Goal: Book appointment/travel/reservation

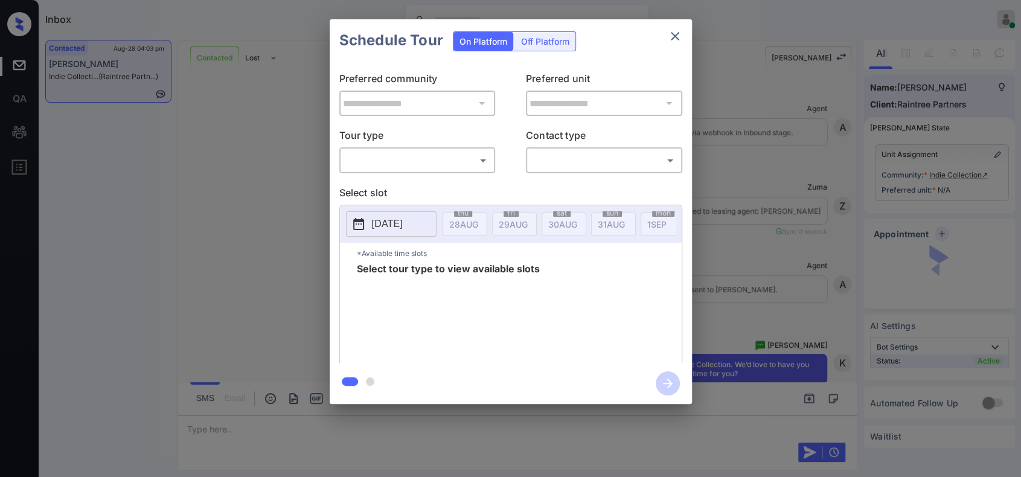
scroll to position [3140, 0]
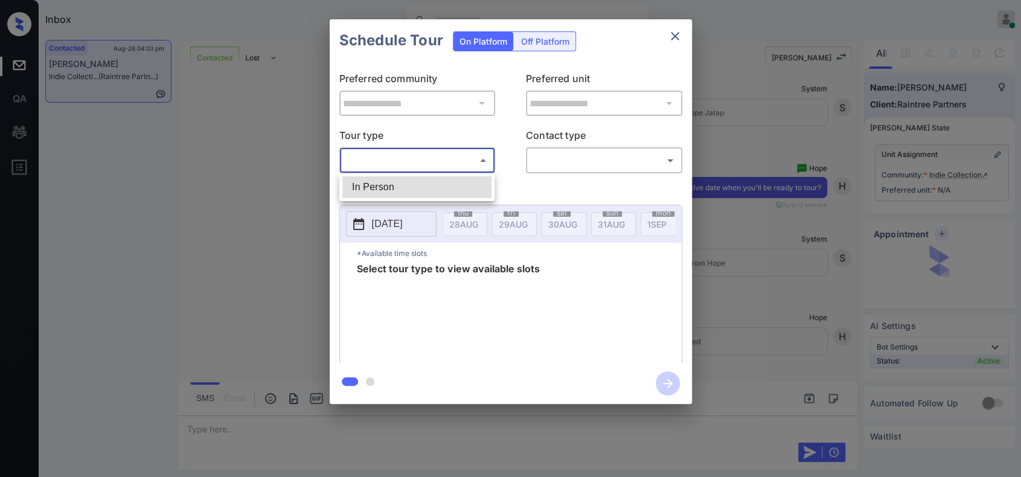
click at [426, 163] on body "Inbox Hope Jatap Online Set yourself offline Set yourself on break Profile Swit…" at bounding box center [510, 238] width 1021 height 477
click at [422, 182] on li "In Person" at bounding box center [416, 187] width 149 height 22
type input "********"
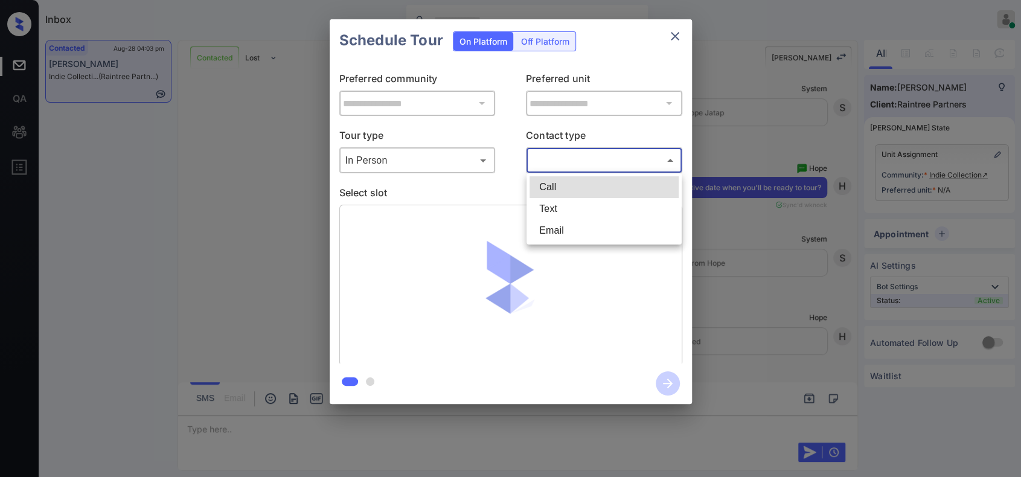
click at [577, 158] on body "Inbox Hope Jatap Online Set yourself offline Set yourself on break Profile Swit…" at bounding box center [510, 238] width 1021 height 477
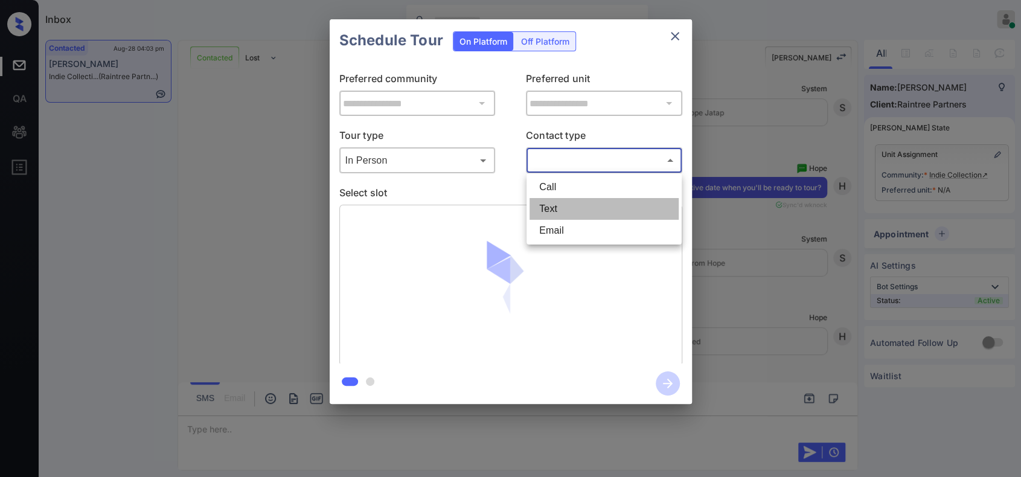
click at [559, 211] on li "Text" at bounding box center [604, 209] width 149 height 22
type input "****"
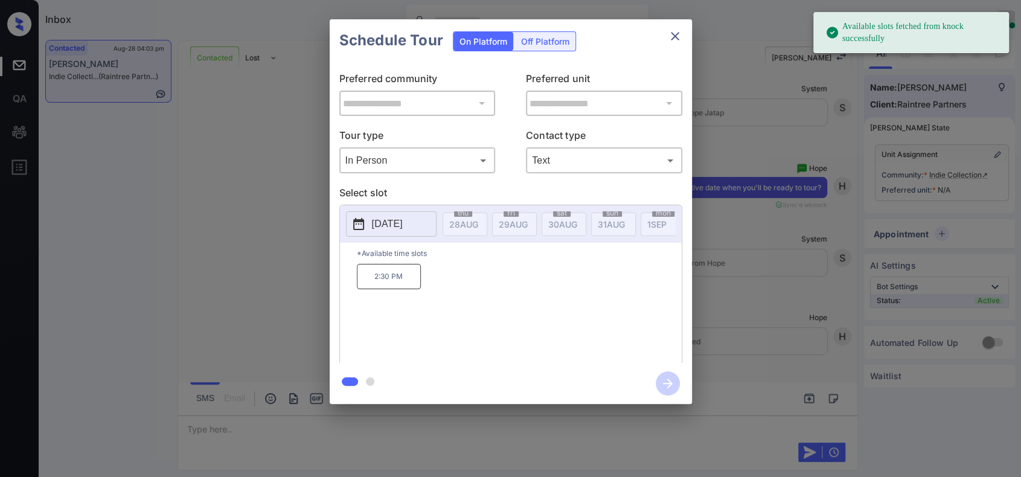
click at [393, 230] on p "[DATE]" at bounding box center [387, 224] width 31 height 14
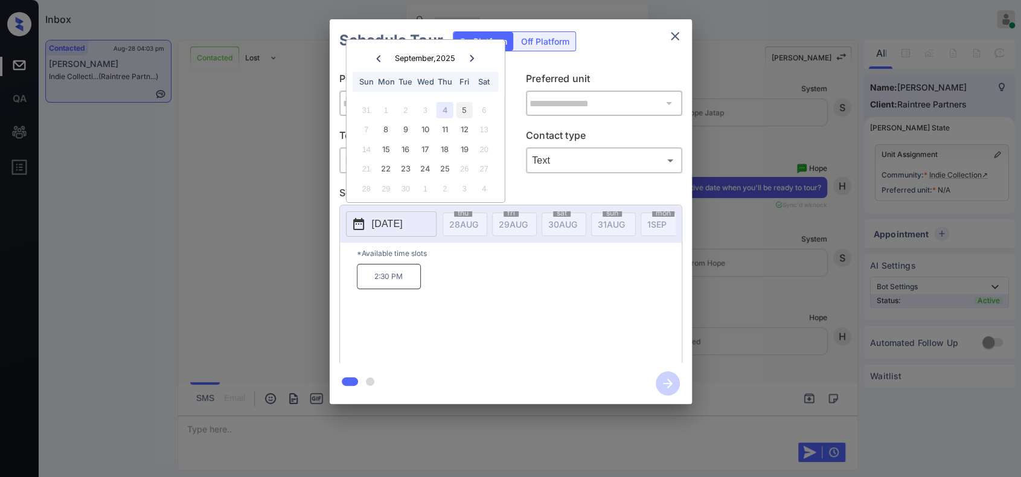
click at [463, 110] on div "5" at bounding box center [465, 110] width 16 height 16
click at [450, 111] on div "4" at bounding box center [445, 110] width 16 height 16
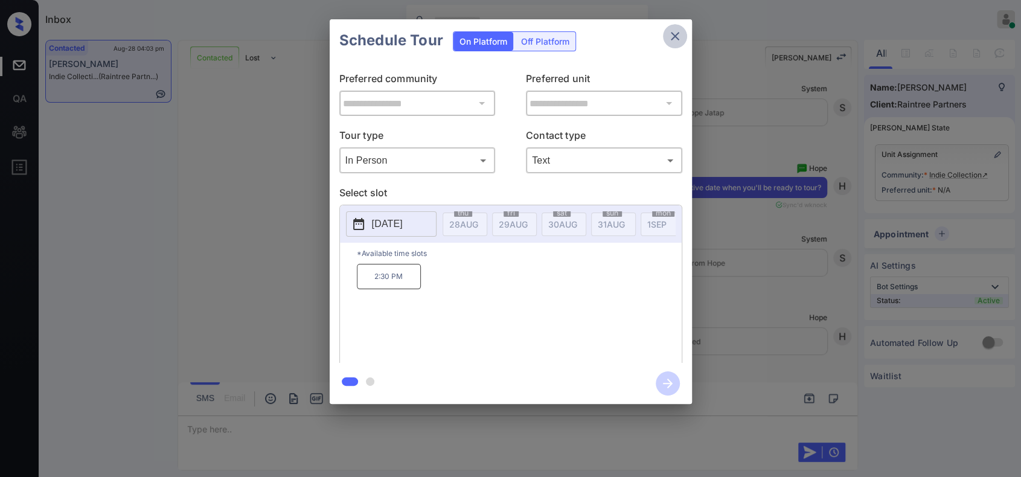
click at [676, 37] on icon "close" at bounding box center [675, 36] width 8 height 8
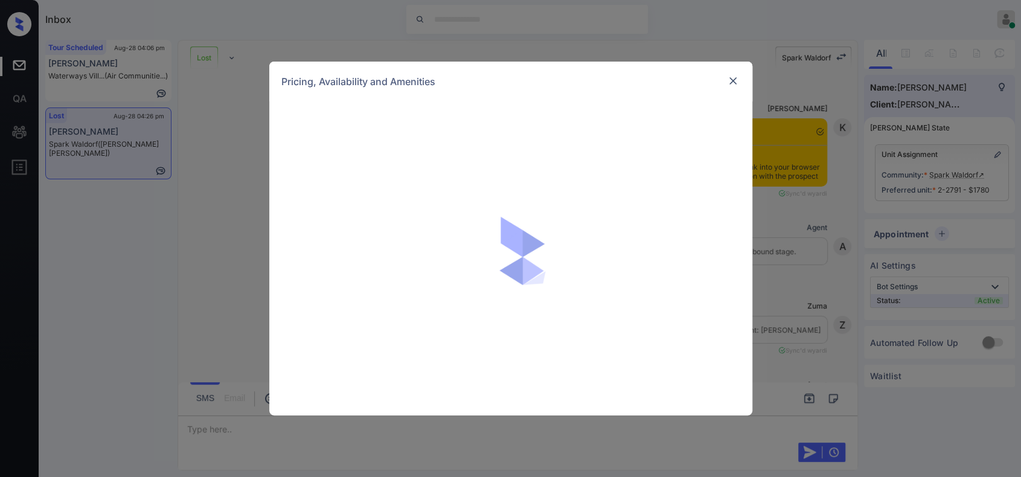
scroll to position [2355, 0]
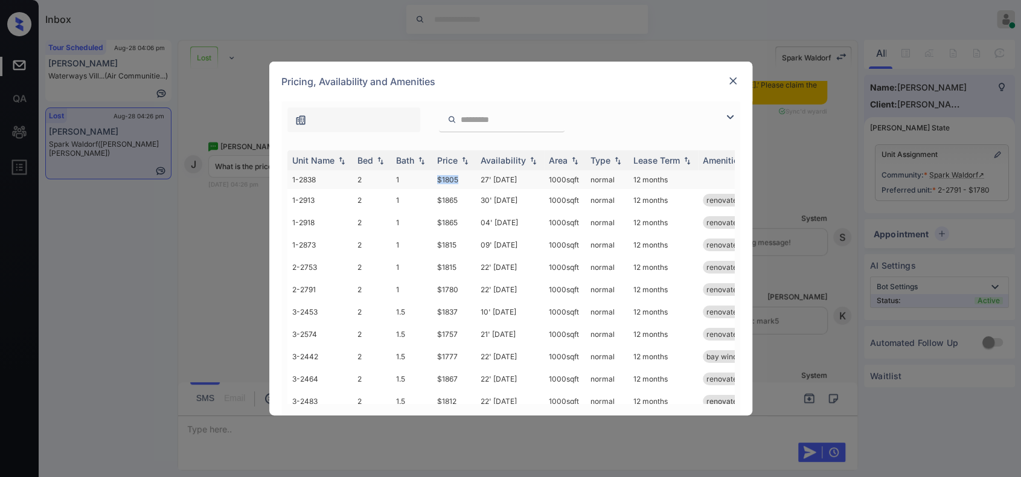
drag, startPoint x: 466, startPoint y: 178, endPoint x: 445, endPoint y: 180, distance: 21.8
click at [440, 179] on td "$1805" at bounding box center [453, 179] width 43 height 19
copy td "1805"
drag, startPoint x: 462, startPoint y: 286, endPoint x: 437, endPoint y: 290, distance: 25.7
click at [427, 287] on tr "2-2791 2 1 $1780 22' Feb 26 1000 sqft normal 12 months renovated" at bounding box center [603, 289] width 631 height 22
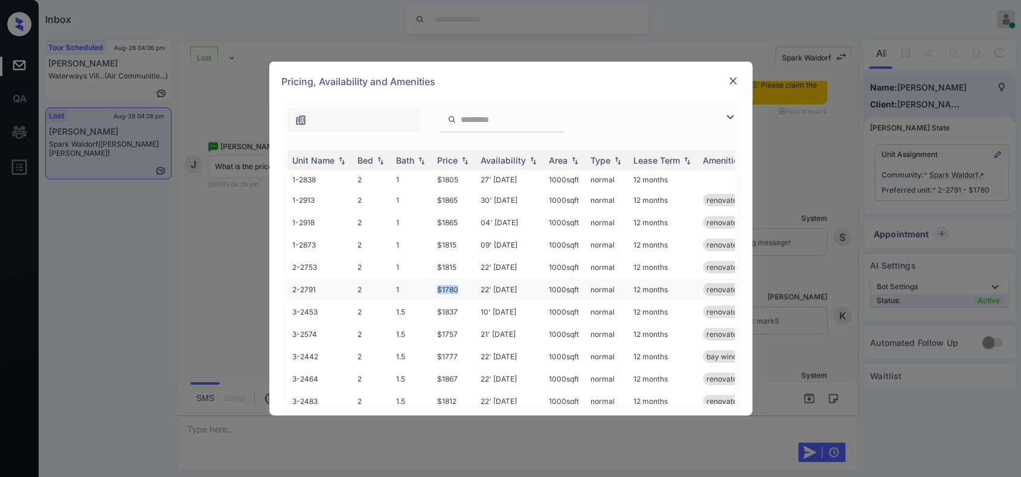
copy tr "$1780"
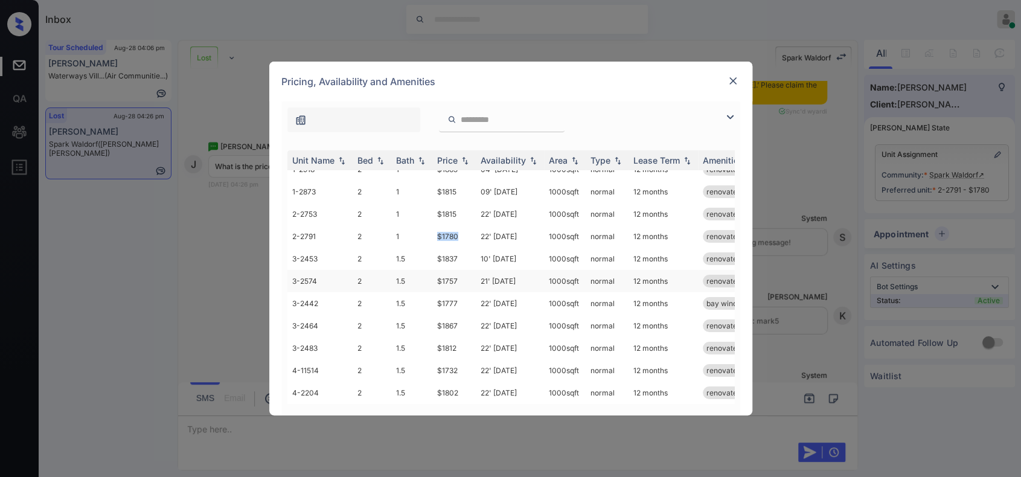
scroll to position [126, 0]
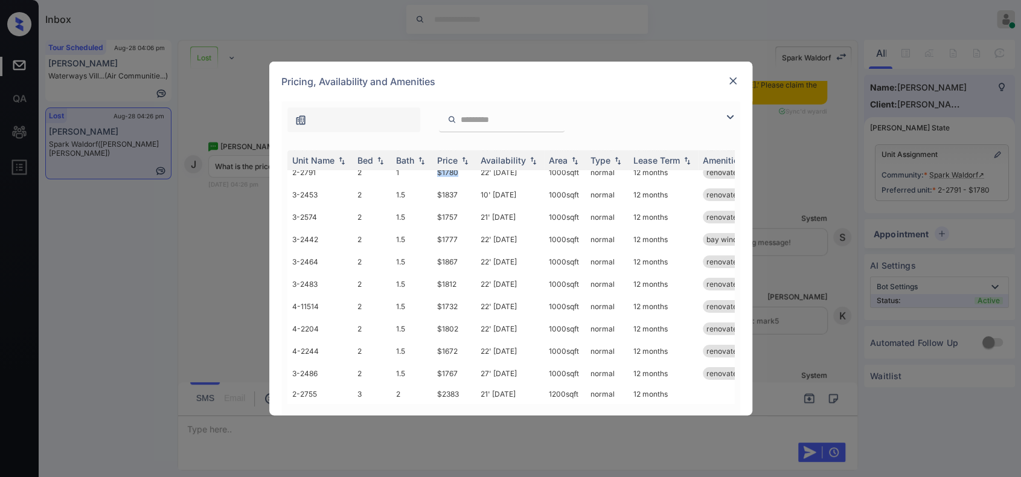
click at [728, 86] on img at bounding box center [733, 81] width 12 height 12
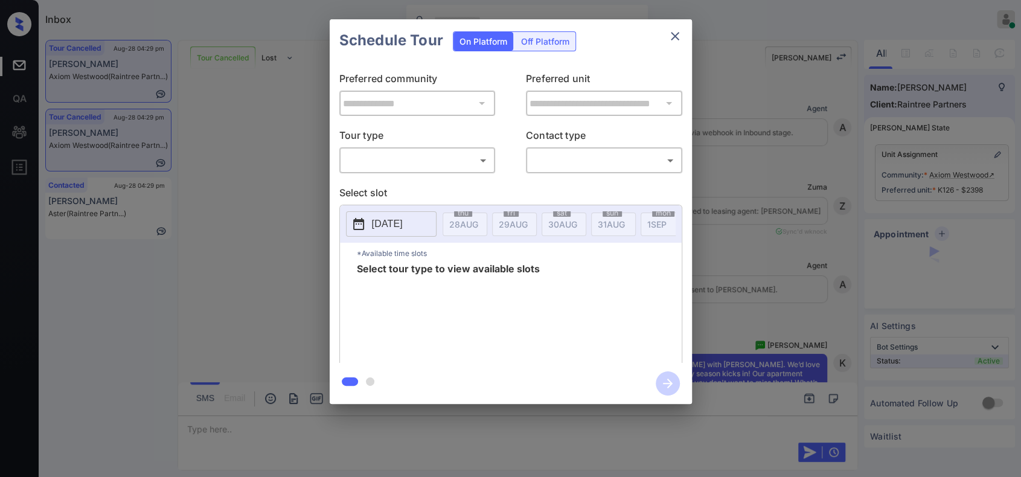
scroll to position [6525, 0]
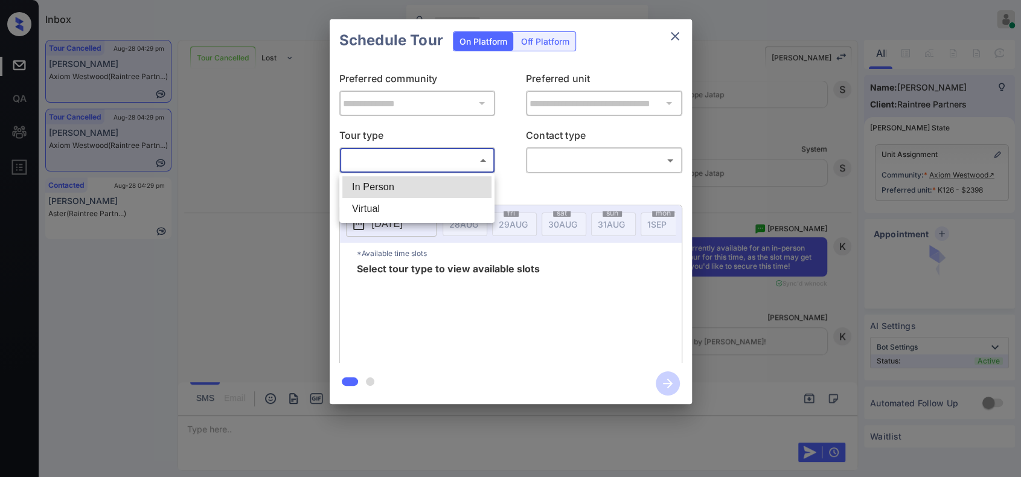
click at [459, 159] on body "Inbox Hope Jatap Online Set yourself offline Set yourself on break Profile Swit…" at bounding box center [510, 238] width 1021 height 477
click at [413, 184] on li "In Person" at bounding box center [416, 187] width 149 height 22
type input "********"
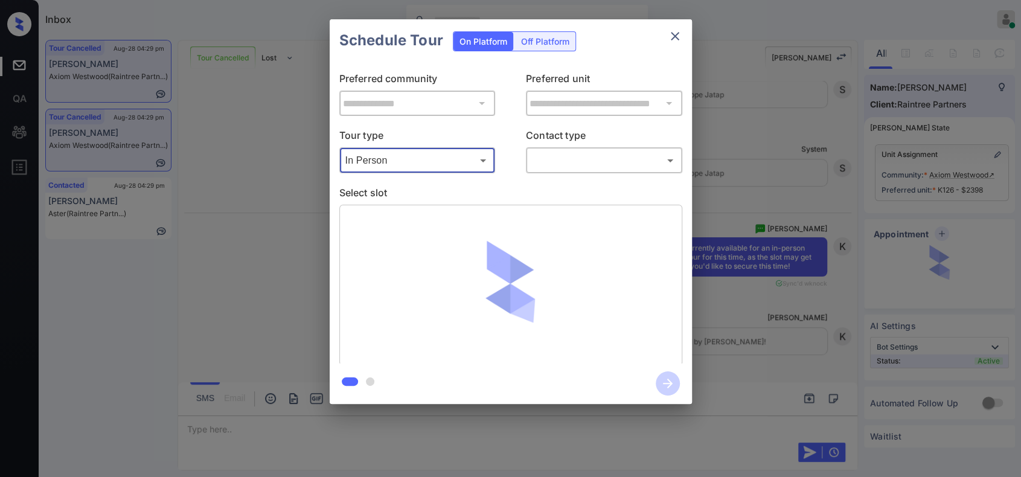
click at [605, 167] on body "Inbox Hope Jatap Online Set yourself offline Set yourself on break Profile Swit…" at bounding box center [510, 238] width 1021 height 477
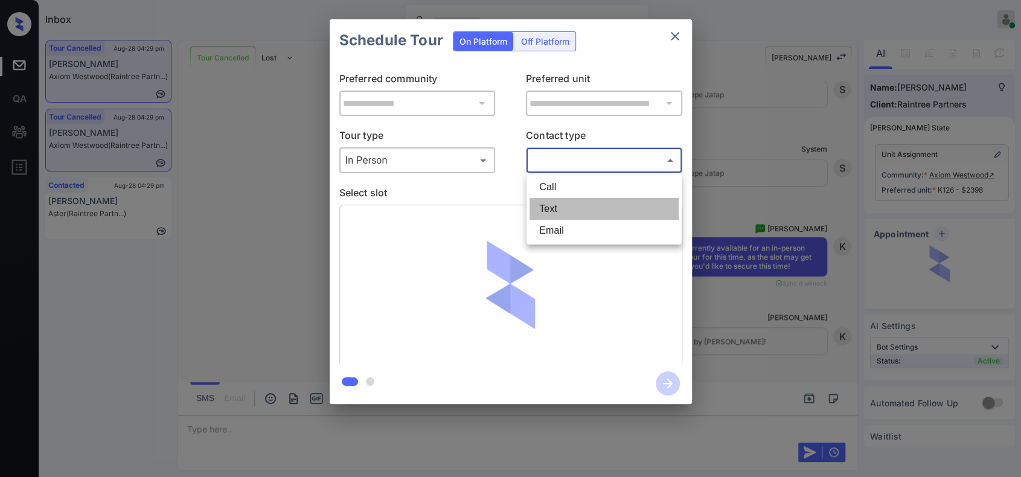
click at [558, 205] on li "Text" at bounding box center [604, 209] width 149 height 22
type input "****"
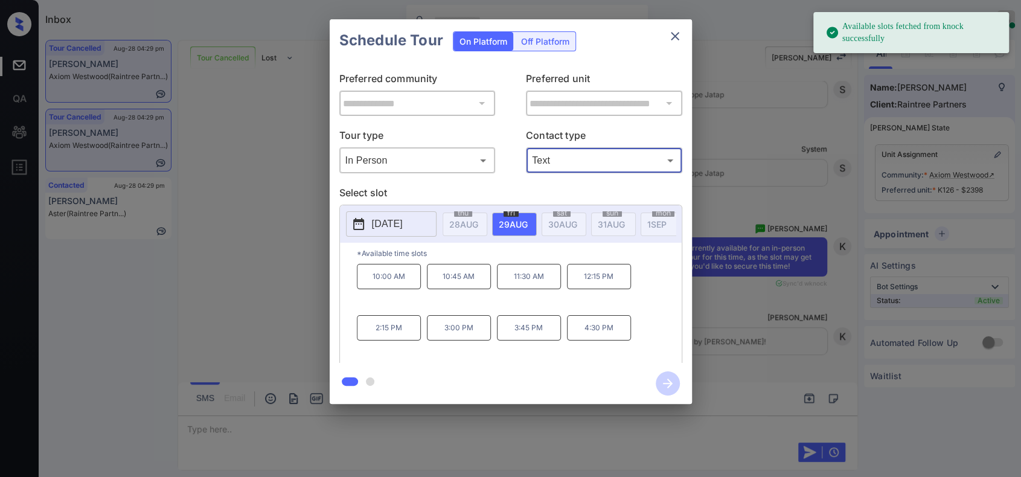
click at [593, 285] on p "12:15 PM" at bounding box center [599, 276] width 64 height 25
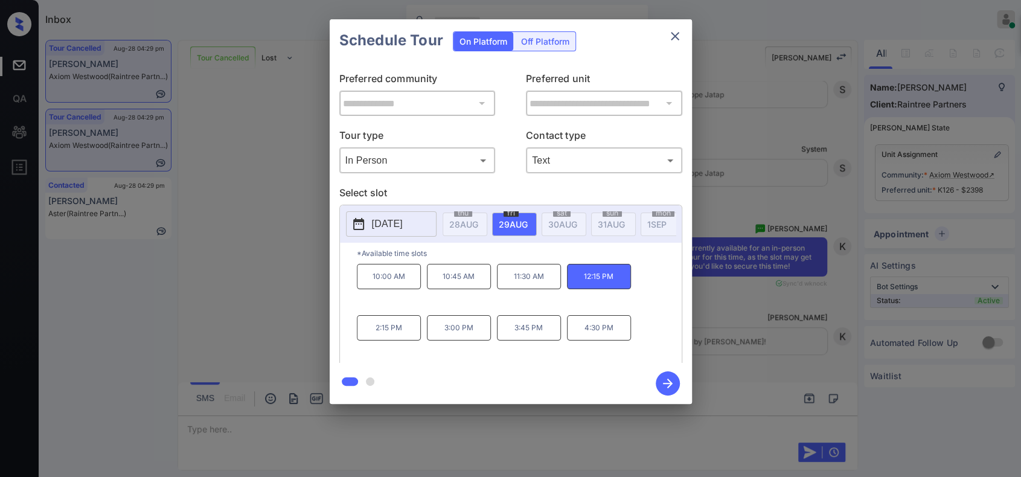
click at [669, 379] on icon "button" at bounding box center [668, 383] width 24 height 24
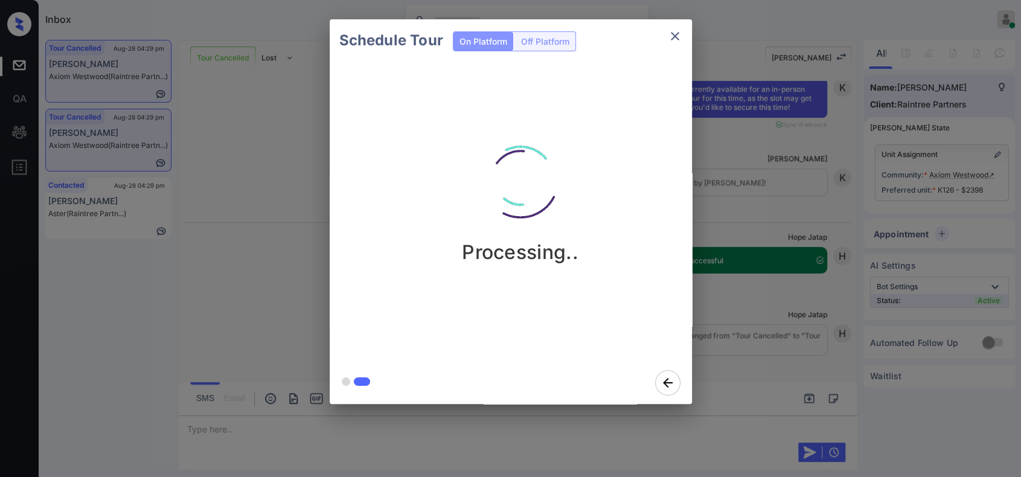
scroll to position [6683, 0]
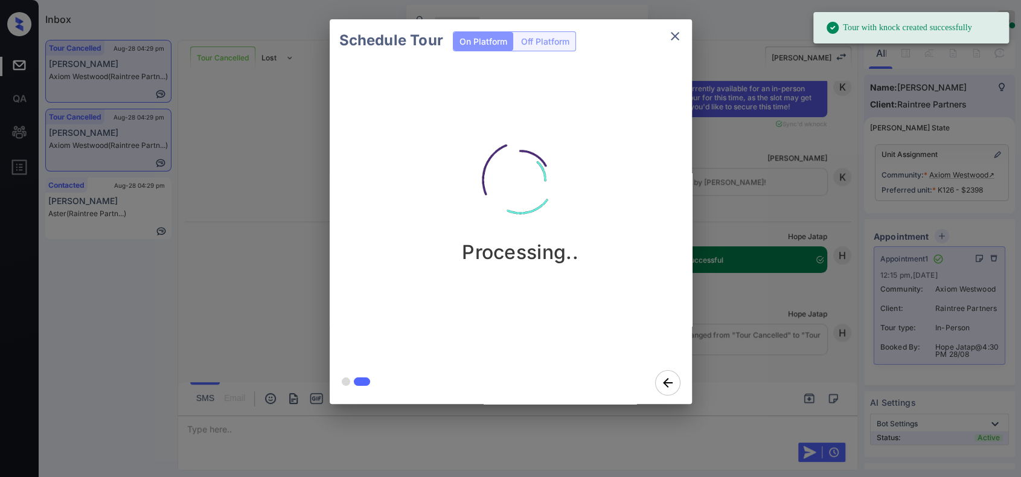
click at [267, 217] on div "Schedule Tour On Platform Off Platform Processing.." at bounding box center [510, 211] width 1021 height 423
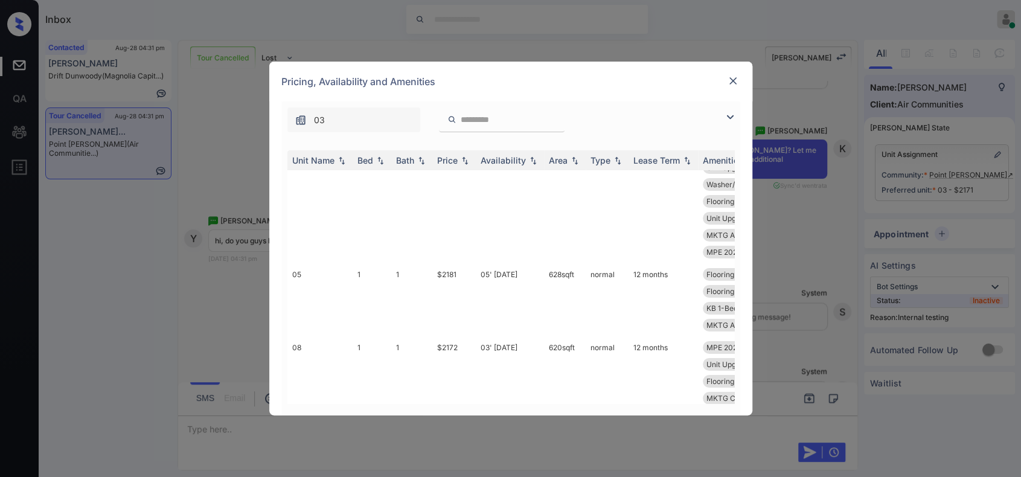
scroll to position [30847, 0]
click at [794, 284] on div "**********" at bounding box center [510, 238] width 1021 height 477
click at [734, 79] on img at bounding box center [733, 81] width 12 height 12
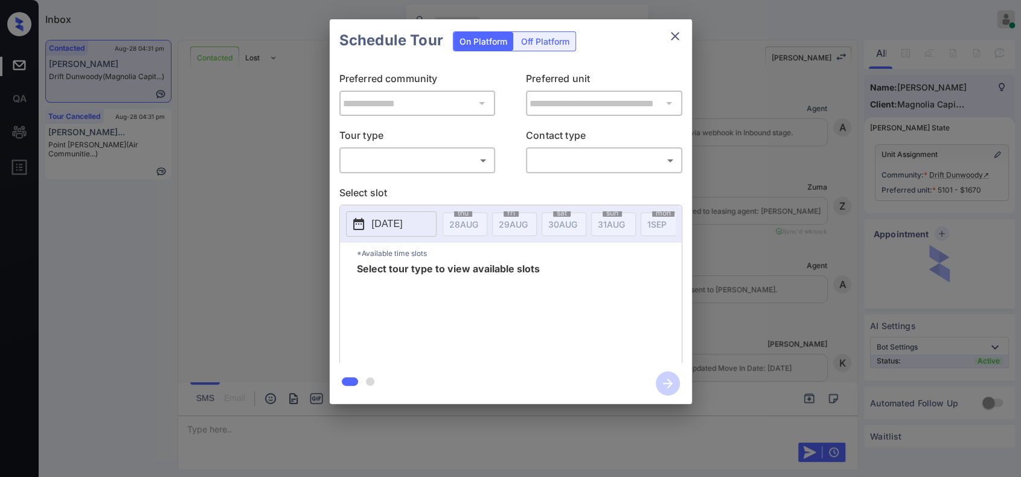
scroll to position [896, 0]
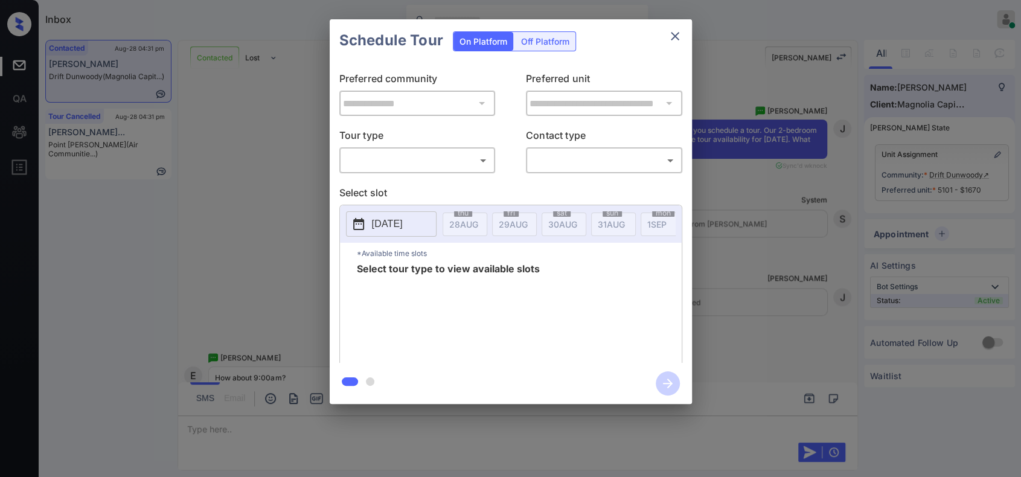
click at [454, 166] on body "Inbox Hope Jatap Online Set yourself offline Set yourself on break Profile Swit…" at bounding box center [510, 238] width 1021 height 477
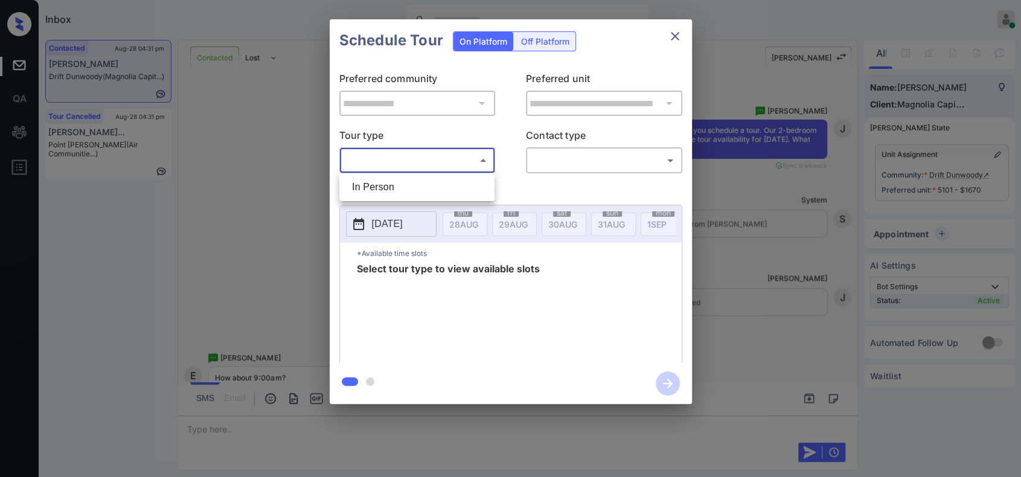
click at [444, 187] on li "In Person" at bounding box center [416, 187] width 149 height 22
type input "********"
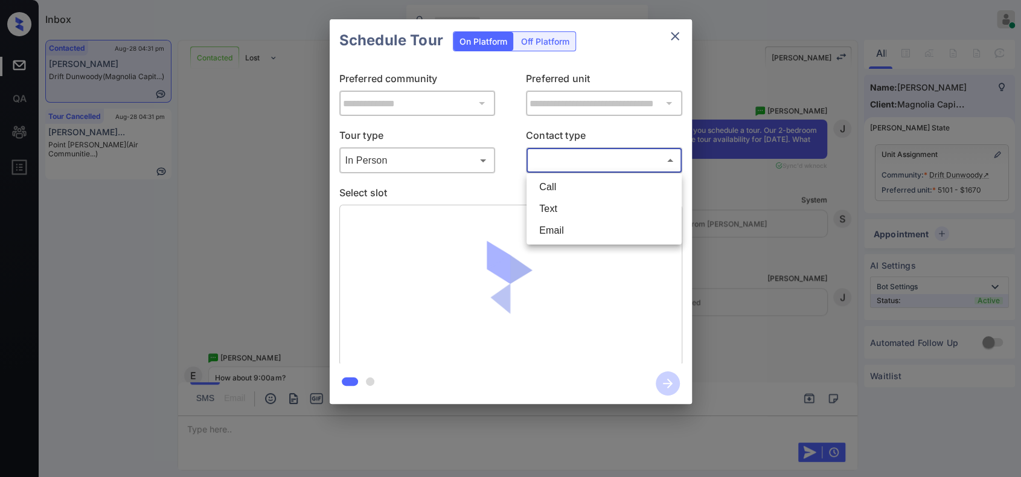
click at [577, 158] on body "Inbox Hope Jatap Online Set yourself offline Set yourself on break Profile Swit…" at bounding box center [510, 238] width 1021 height 477
click at [576, 204] on li "Text" at bounding box center [604, 209] width 149 height 22
type input "****"
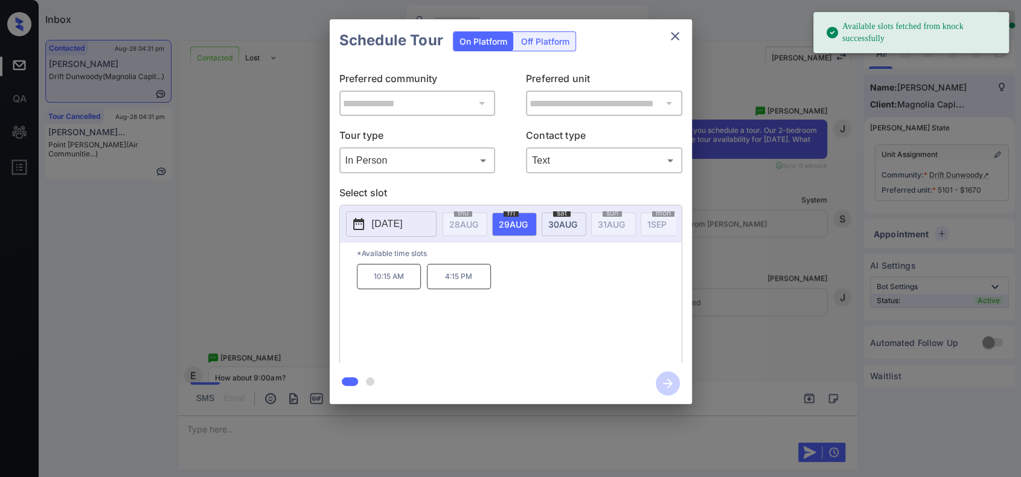
click at [403, 223] on p "[DATE]" at bounding box center [387, 224] width 31 height 14
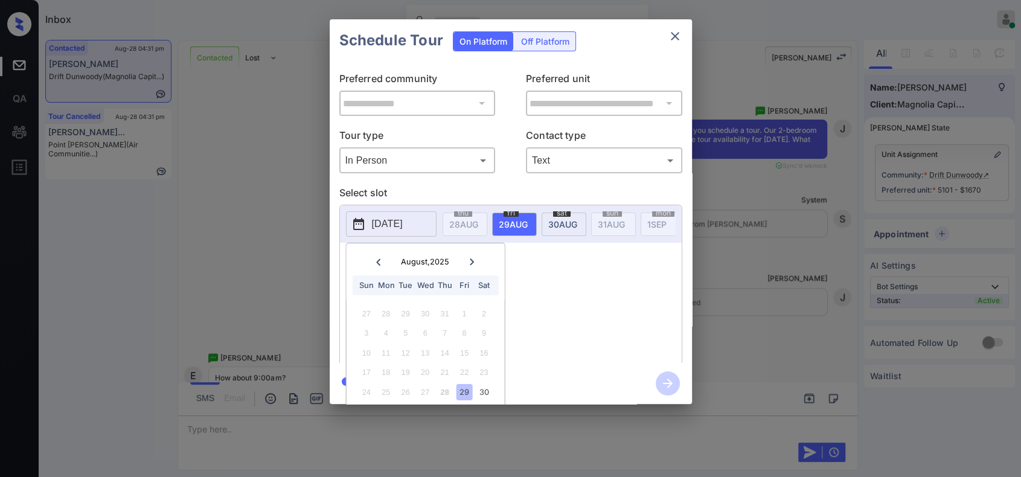
click at [474, 261] on icon at bounding box center [472, 262] width 4 height 7
click at [443, 314] on div "4" at bounding box center [445, 314] width 16 height 16
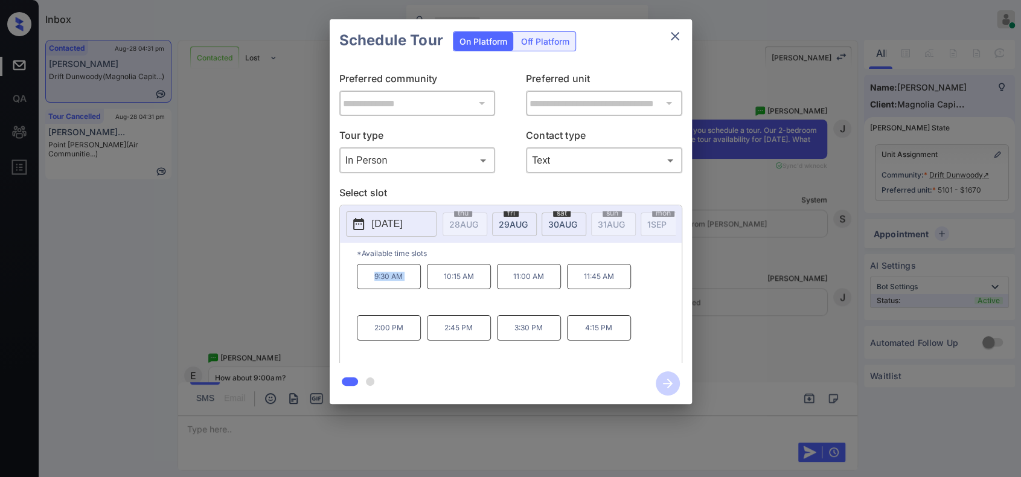
drag, startPoint x: 425, startPoint y: 287, endPoint x: 353, endPoint y: 280, distance: 71.6
click at [353, 280] on div "*Available time slots 9:30 AM 10:15 AM 11:00 AM 11:45 AM 2:00 PM 2:45 PM 3:30 P…" at bounding box center [511, 305] width 342 height 124
copy p "9:30 AM"
click at [262, 268] on div "**********" at bounding box center [510, 211] width 1021 height 423
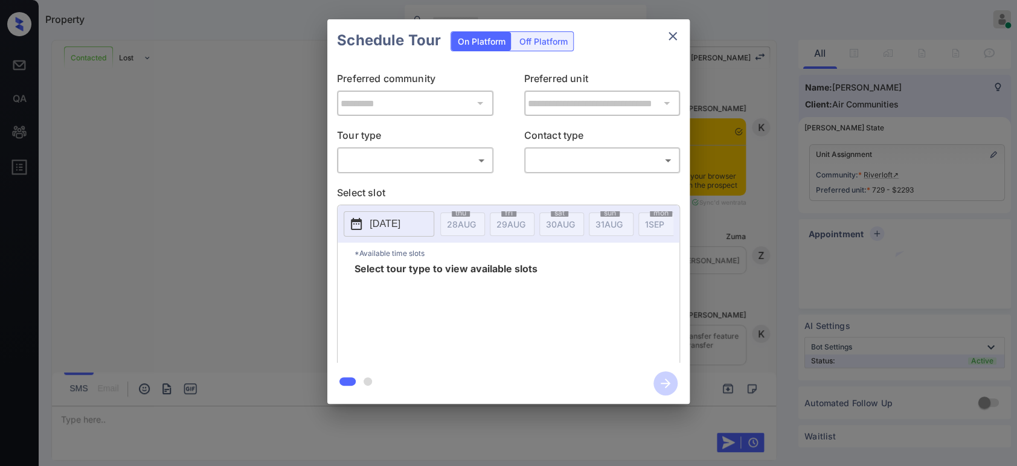
scroll to position [1091, 0]
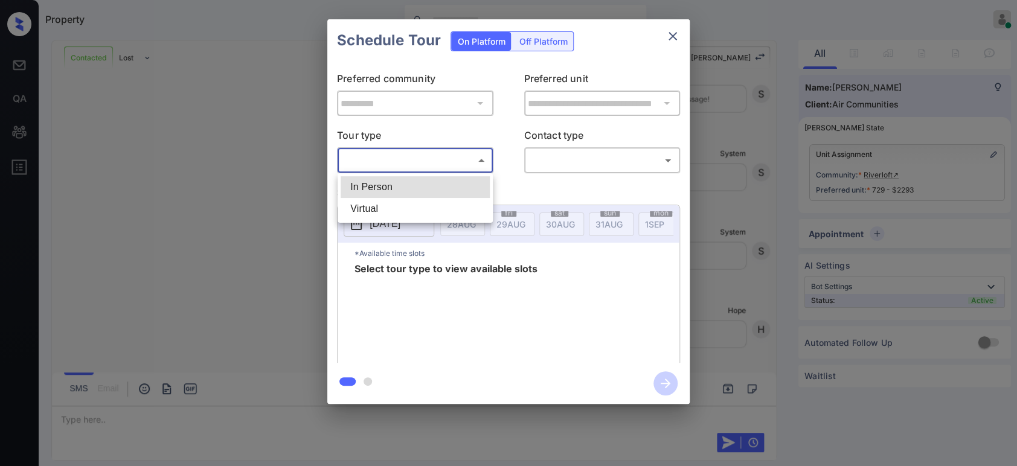
click at [457, 161] on body "Property Hope Jatap Online Set yourself offline Set yourself on break Profile S…" at bounding box center [508, 233] width 1017 height 466
click at [432, 188] on li "In Person" at bounding box center [415, 187] width 149 height 22
type input "********"
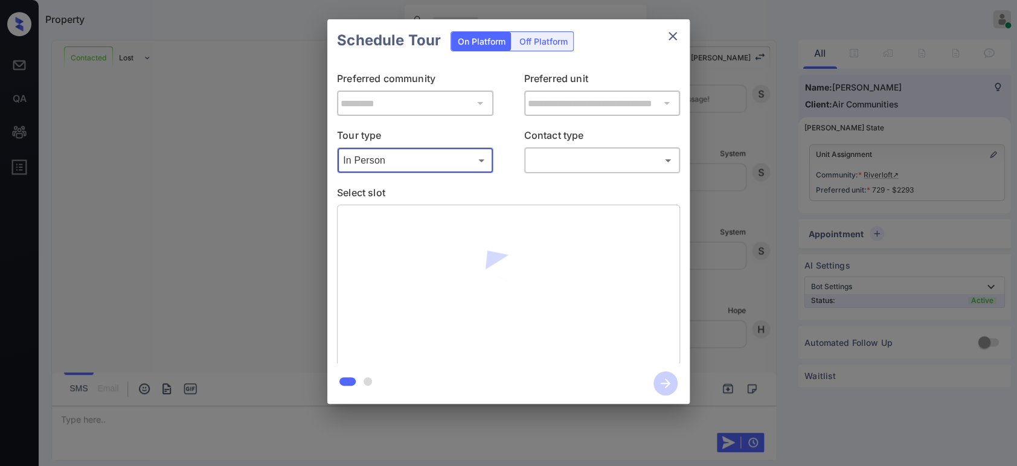
click at [608, 162] on body "Property Hope Jatap Online Set yourself offline Set yourself on break Profile S…" at bounding box center [508, 233] width 1017 height 466
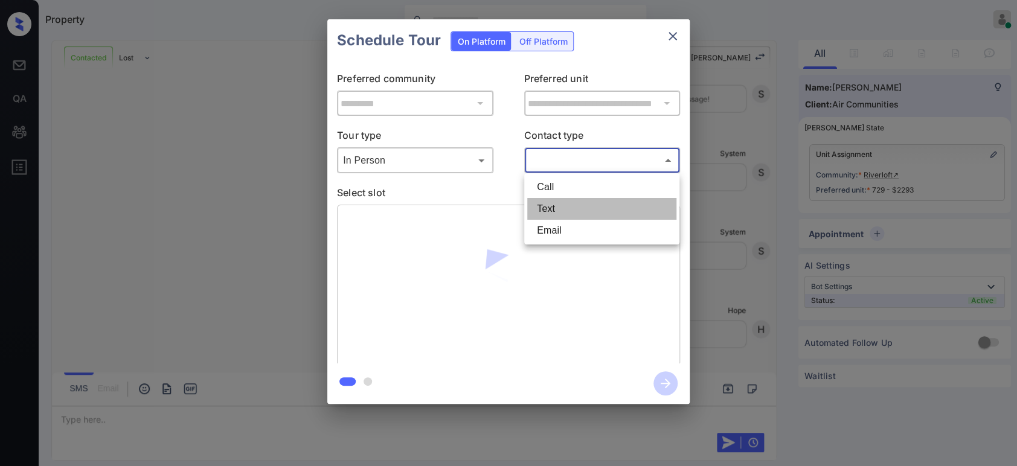
click at [575, 213] on li "Text" at bounding box center [601, 209] width 149 height 22
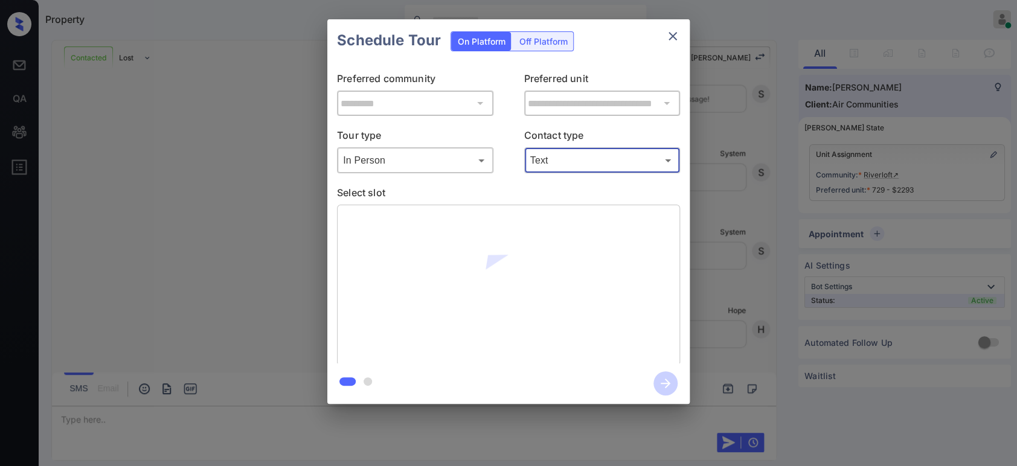
click at [590, 161] on body "Property Hope Jatap Online Set yourself offline Set yourself on break Profile S…" at bounding box center [508, 233] width 1017 height 466
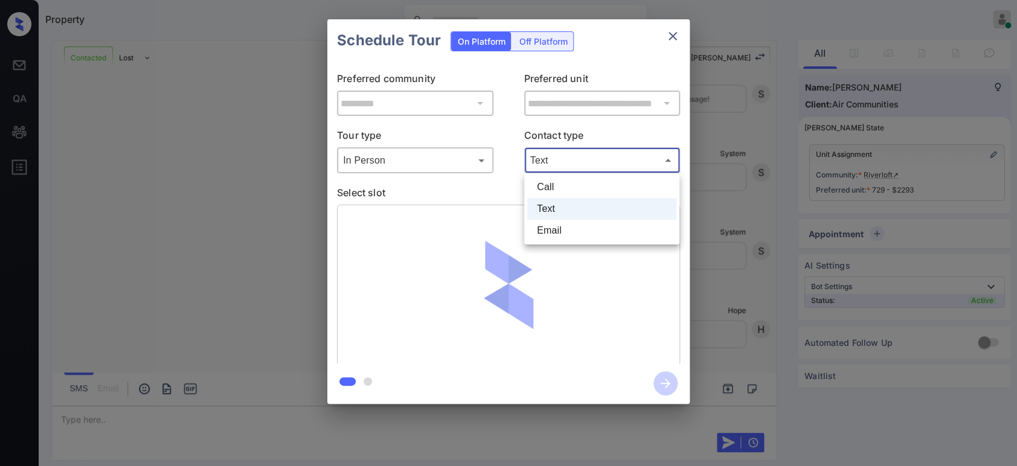
click at [545, 227] on li "Email" at bounding box center [601, 231] width 149 height 22
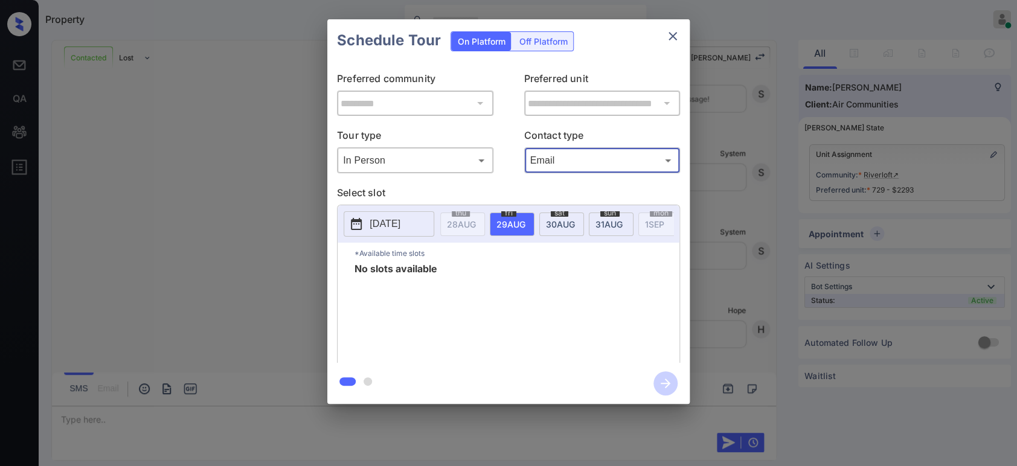
type input "*****"
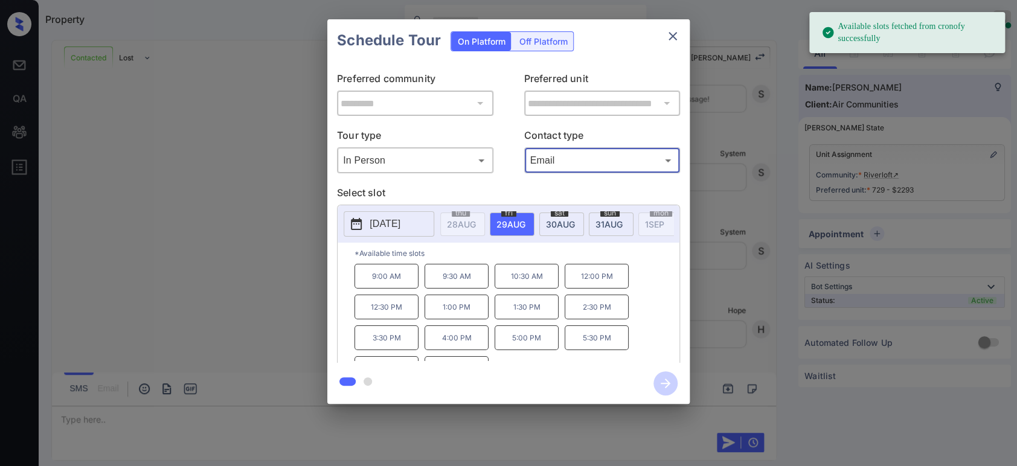
click at [527, 347] on p "5:00 PM" at bounding box center [527, 338] width 64 height 25
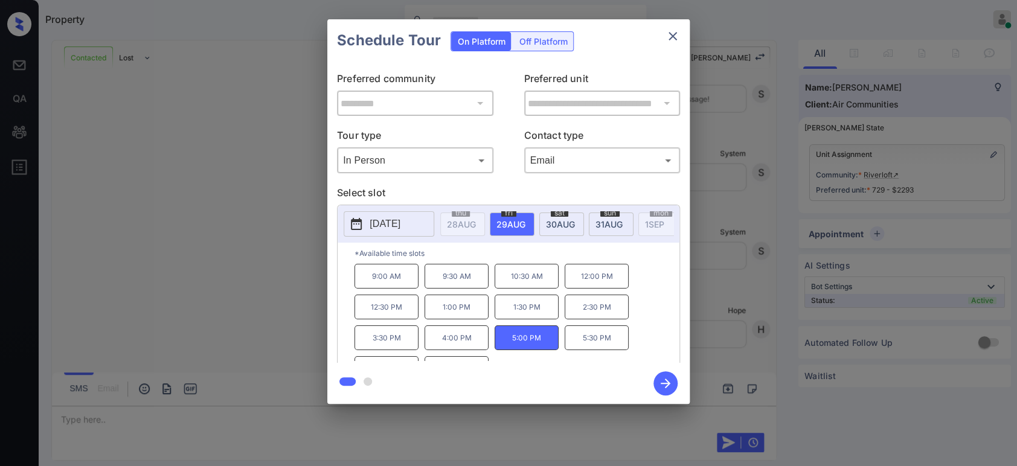
click at [665, 390] on icon "button" at bounding box center [666, 383] width 24 height 24
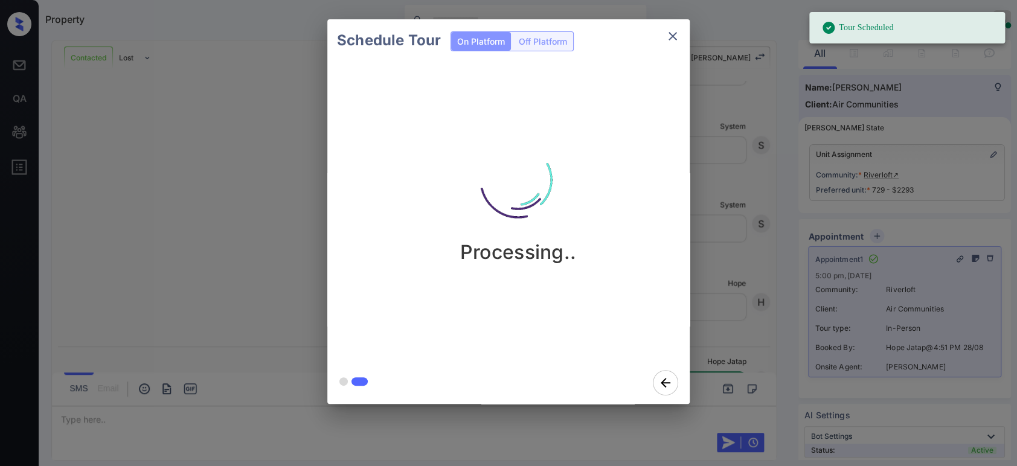
click at [749, 246] on div "Schedule Tour On Platform Off Platform Processing.." at bounding box center [508, 211] width 1017 height 423
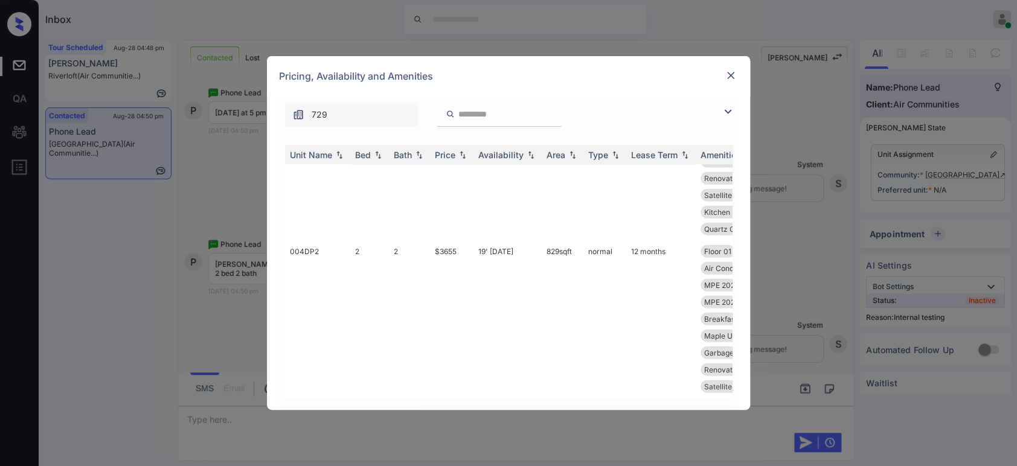
scroll to position [6139, 0]
click at [453, 240] on td "$3655" at bounding box center [451, 319] width 43 height 158
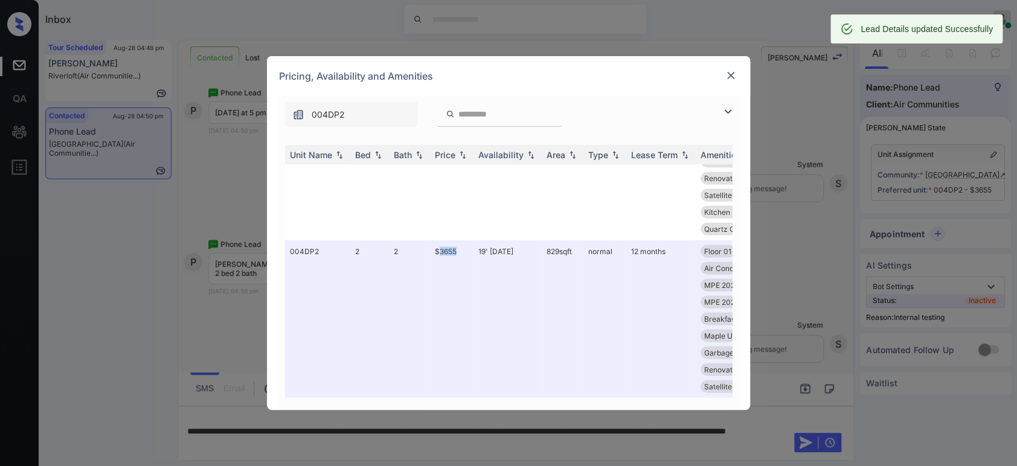
click at [731, 79] on img at bounding box center [731, 75] width 12 height 12
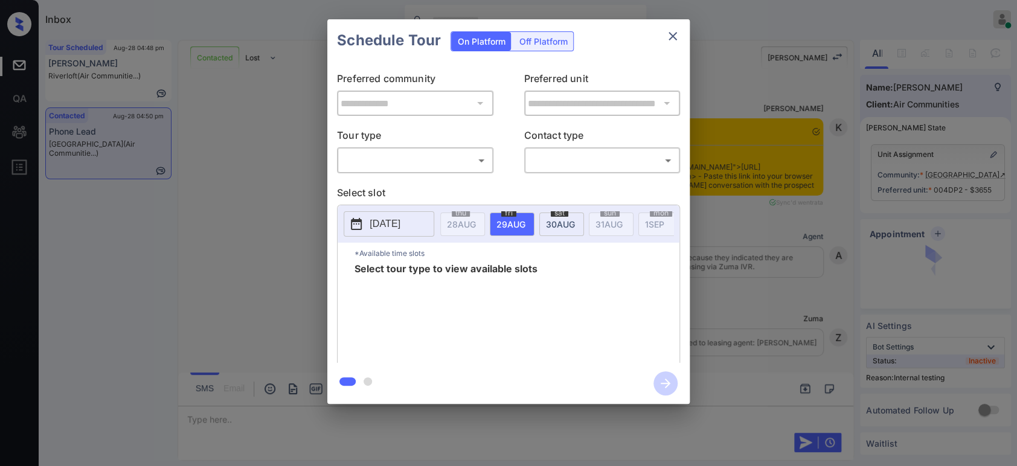
scroll to position [1216, 0]
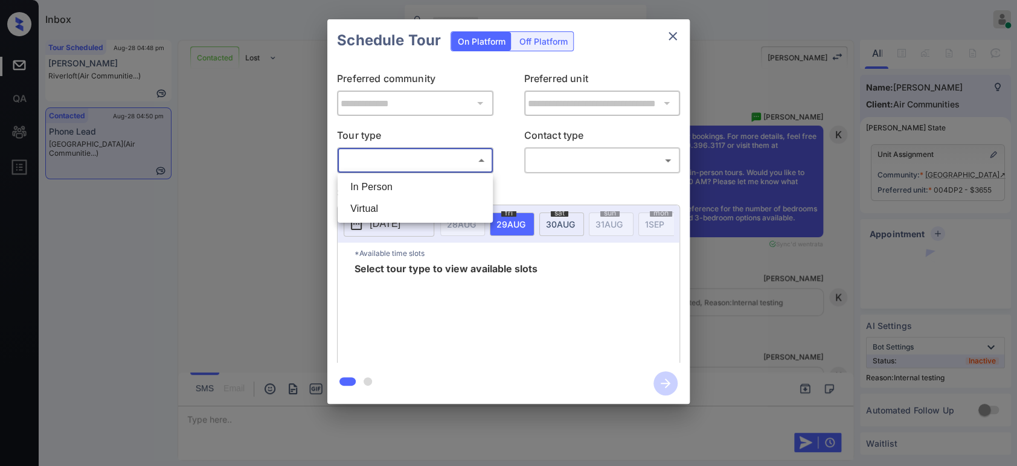
click at [432, 155] on body "Inbox Hope Jatap Online Set yourself offline Set yourself on break Profile Swit…" at bounding box center [508, 233] width 1017 height 466
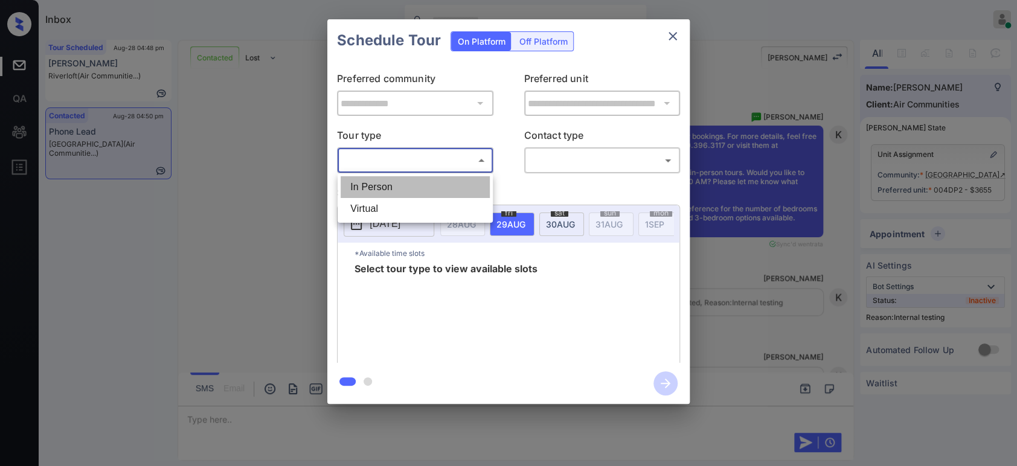
click at [405, 193] on li "In Person" at bounding box center [415, 187] width 149 height 22
type input "********"
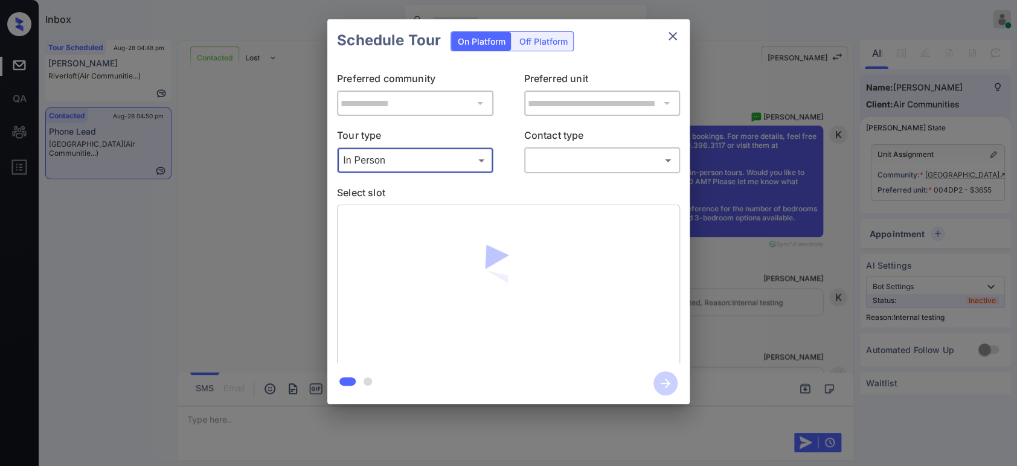
click at [633, 155] on body "Inbox Hope Jatap Online Set yourself offline Set yourself on break Profile Swit…" at bounding box center [508, 233] width 1017 height 466
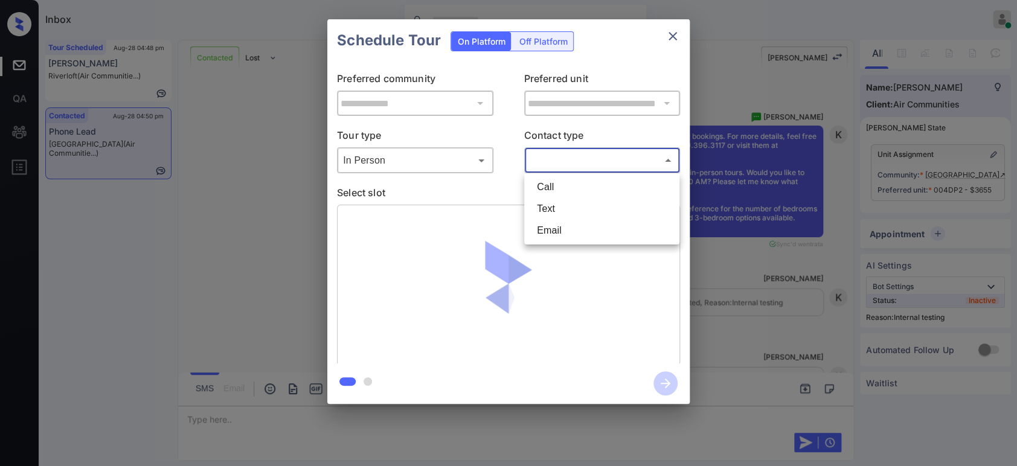
click at [563, 213] on li "Text" at bounding box center [601, 209] width 149 height 22
type input "****"
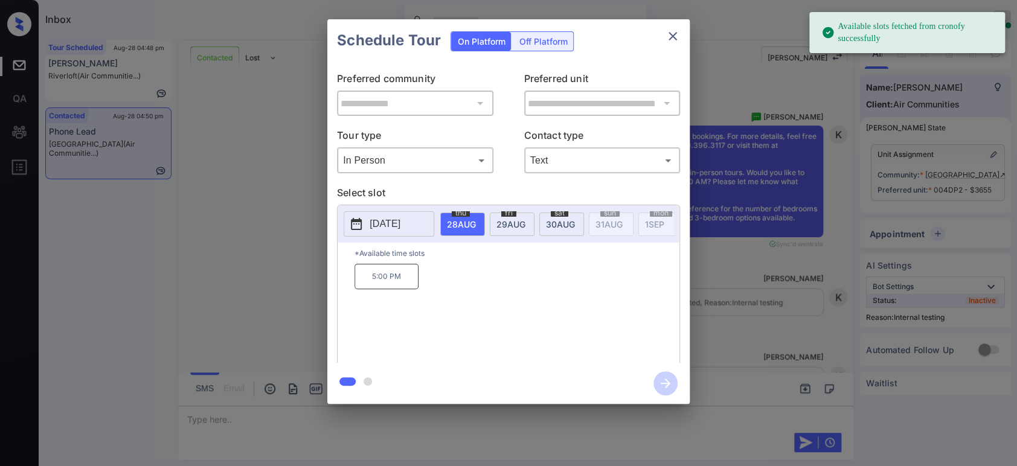
click at [378, 282] on p "5:00 PM" at bounding box center [387, 276] width 64 height 25
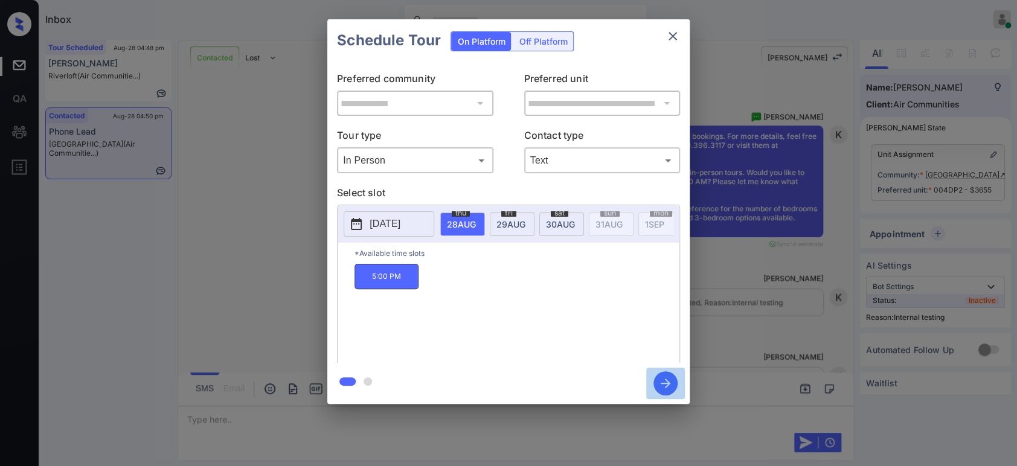
click at [662, 381] on icon "button" at bounding box center [666, 383] width 24 height 24
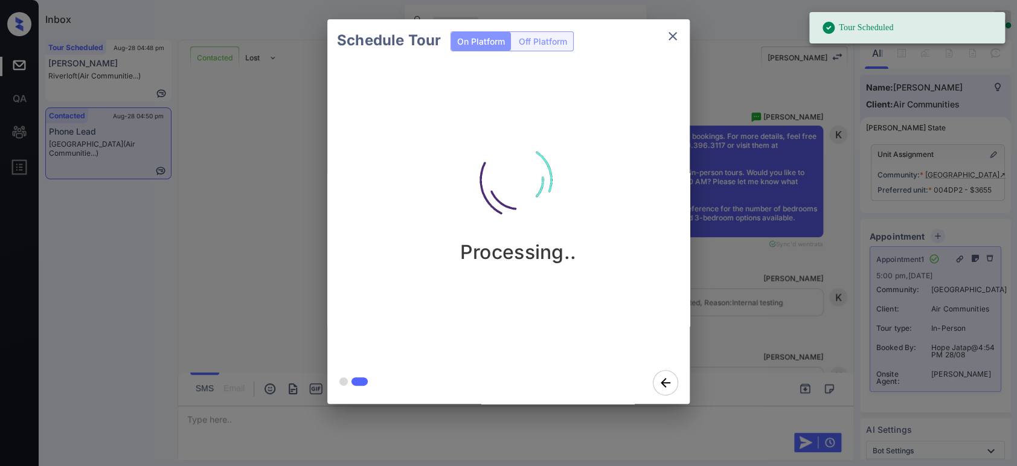
click at [792, 274] on div "Schedule Tour On Platform Off Platform Processing.." at bounding box center [508, 211] width 1017 height 423
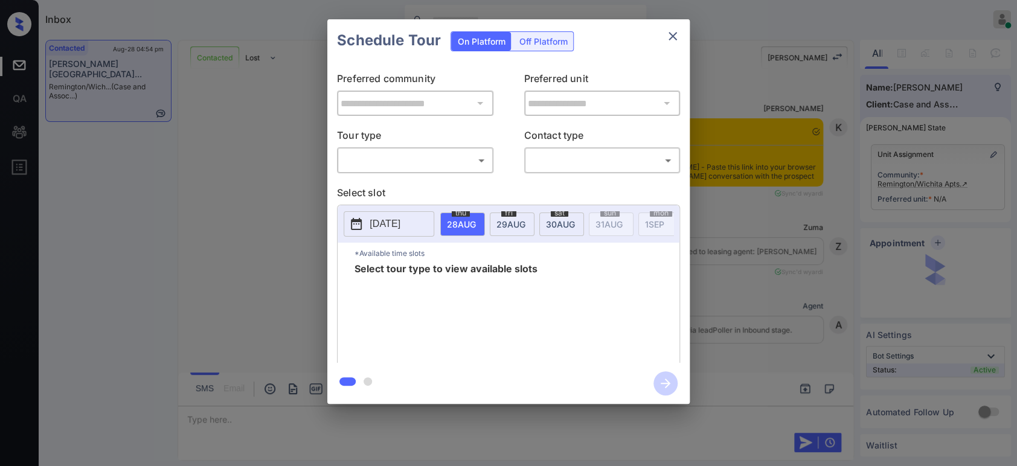
scroll to position [373, 0]
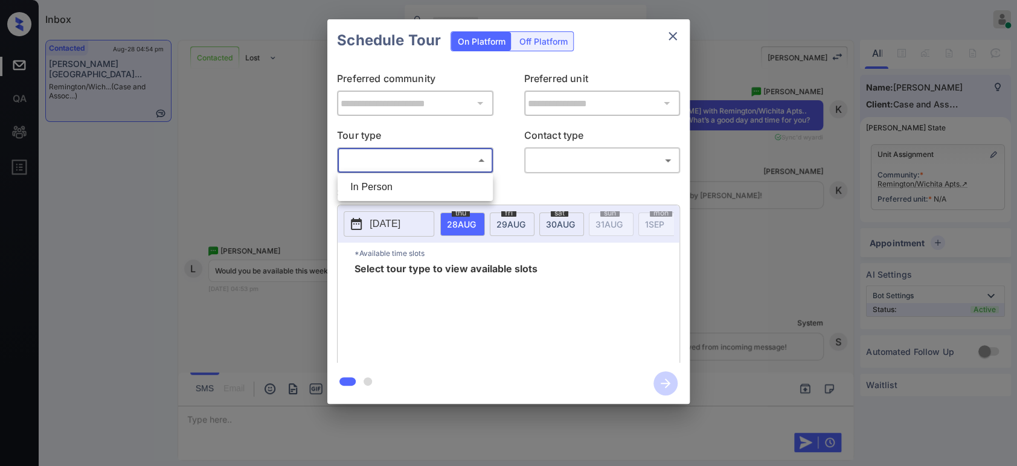
click at [436, 154] on body "Inbox Hope Jatap Online Set yourself offline Set yourself on break Profile Swit…" at bounding box center [508, 233] width 1017 height 466
click at [406, 187] on li "In Person" at bounding box center [415, 187] width 149 height 22
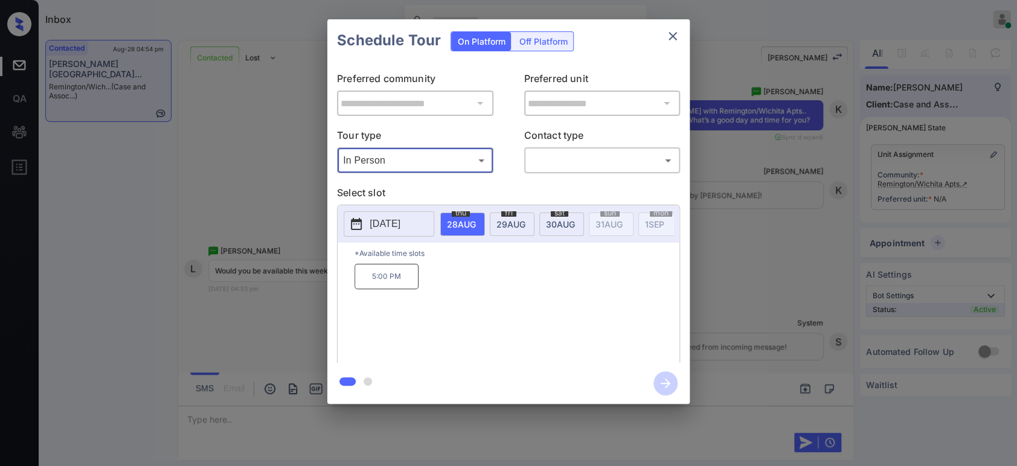
type input "********"
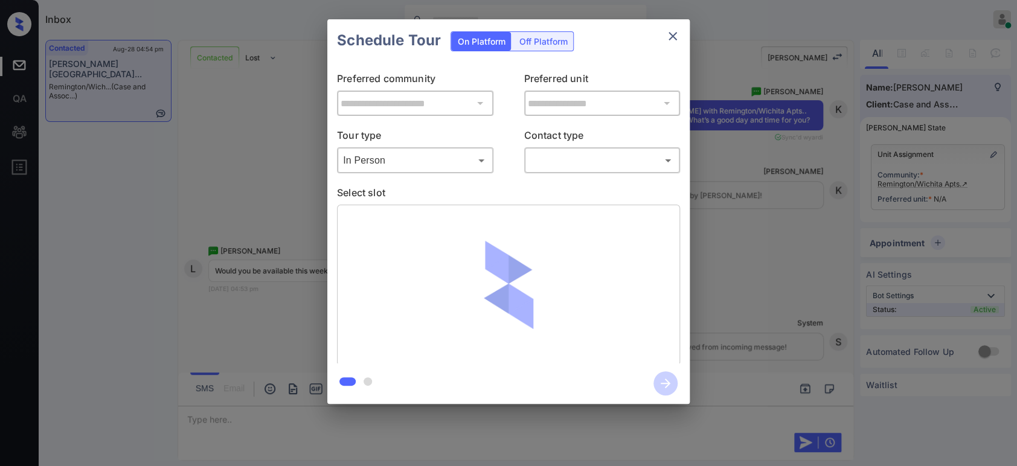
click at [605, 173] on div "**********" at bounding box center [508, 212] width 362 height 301
click at [610, 164] on body "Inbox Hope Jatap Online Set yourself offline Set yourself on break Profile Swit…" at bounding box center [508, 233] width 1017 height 466
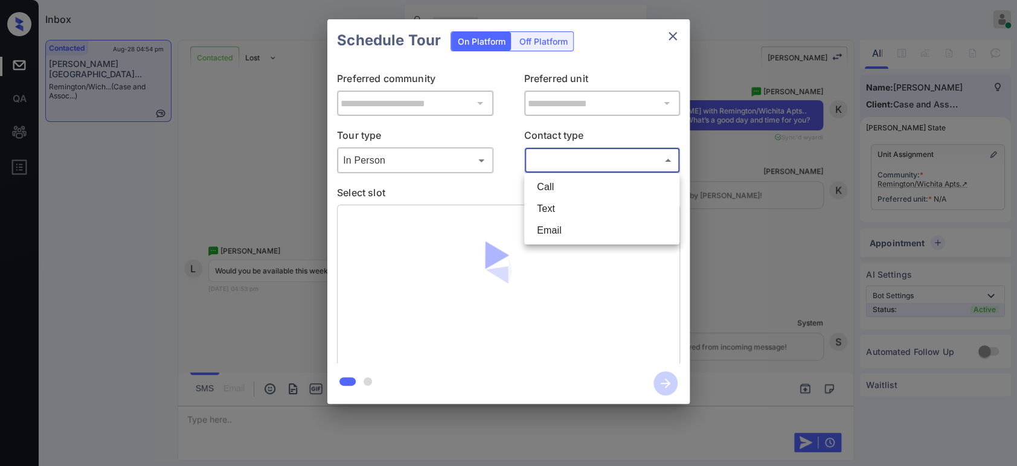
click at [585, 203] on li "Text" at bounding box center [601, 209] width 149 height 22
type input "****"
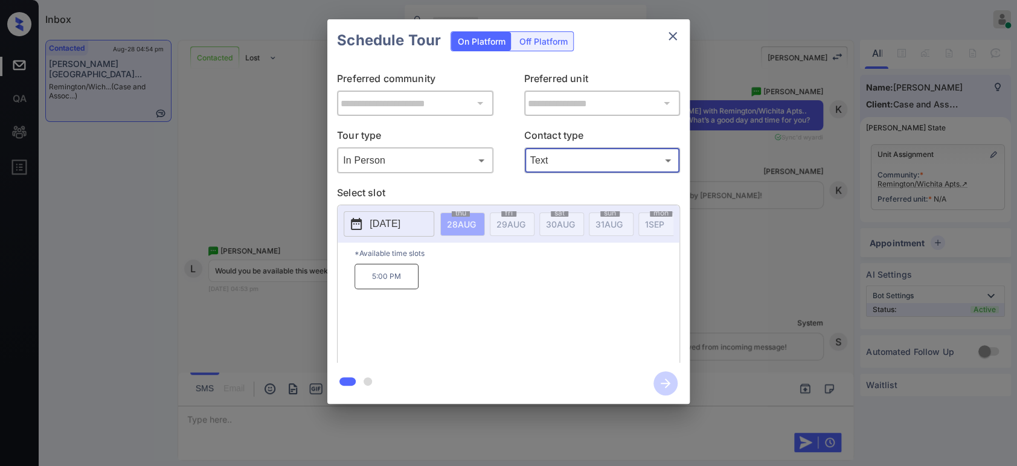
click at [405, 214] on button "[DATE]" at bounding box center [389, 223] width 91 height 25
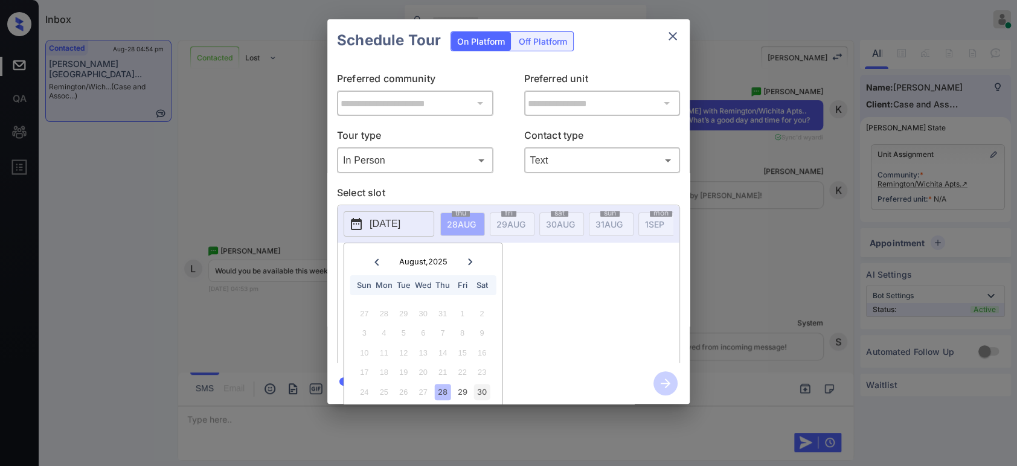
click at [488, 388] on div "30" at bounding box center [482, 392] width 16 height 16
click at [457, 388] on div "29" at bounding box center [462, 392] width 16 height 16
click at [443, 390] on div "28" at bounding box center [443, 392] width 16 height 16
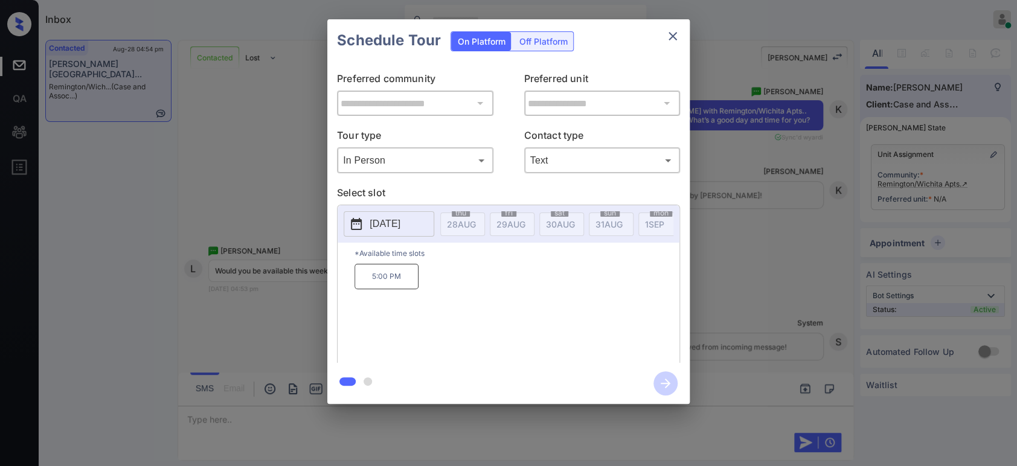
click at [718, 342] on div "**********" at bounding box center [508, 211] width 1017 height 423
